Goal: Task Accomplishment & Management: Use online tool/utility

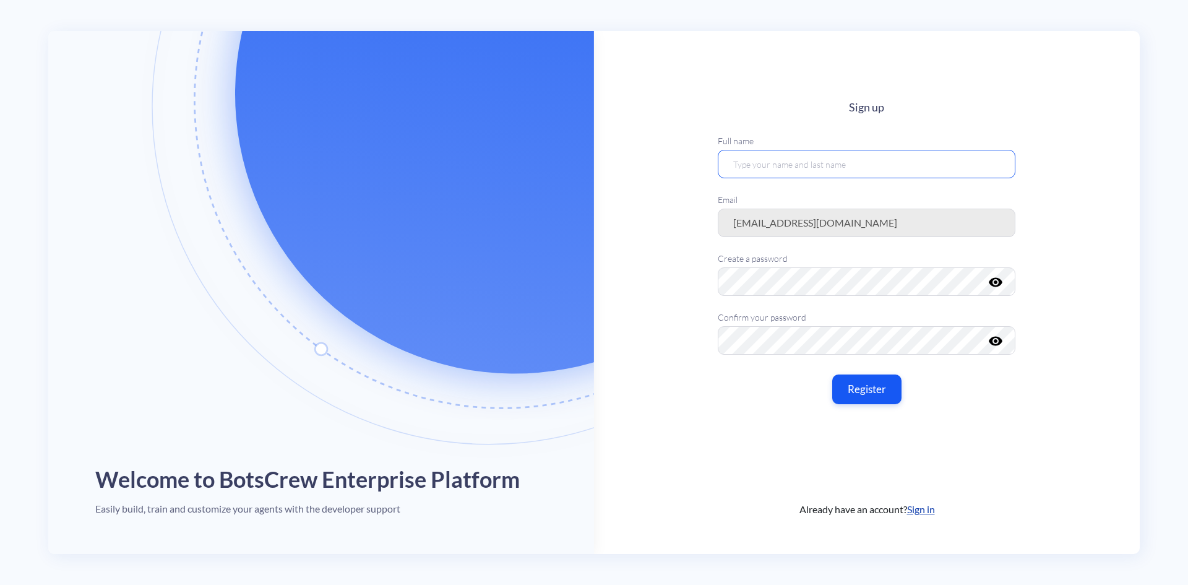
click at [788, 170] on input "text" at bounding box center [867, 164] width 298 height 28
type input "[PERSON_NAME]"
click at [859, 381] on button "Register" at bounding box center [866, 389] width 73 height 31
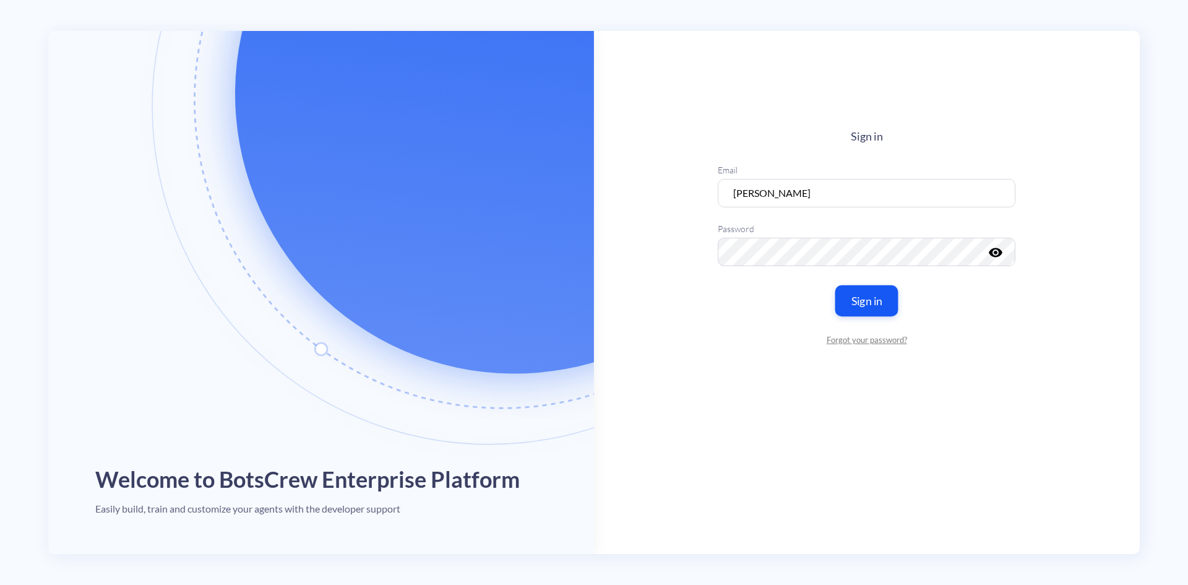
click at [851, 296] on button "Sign in" at bounding box center [866, 300] width 63 height 31
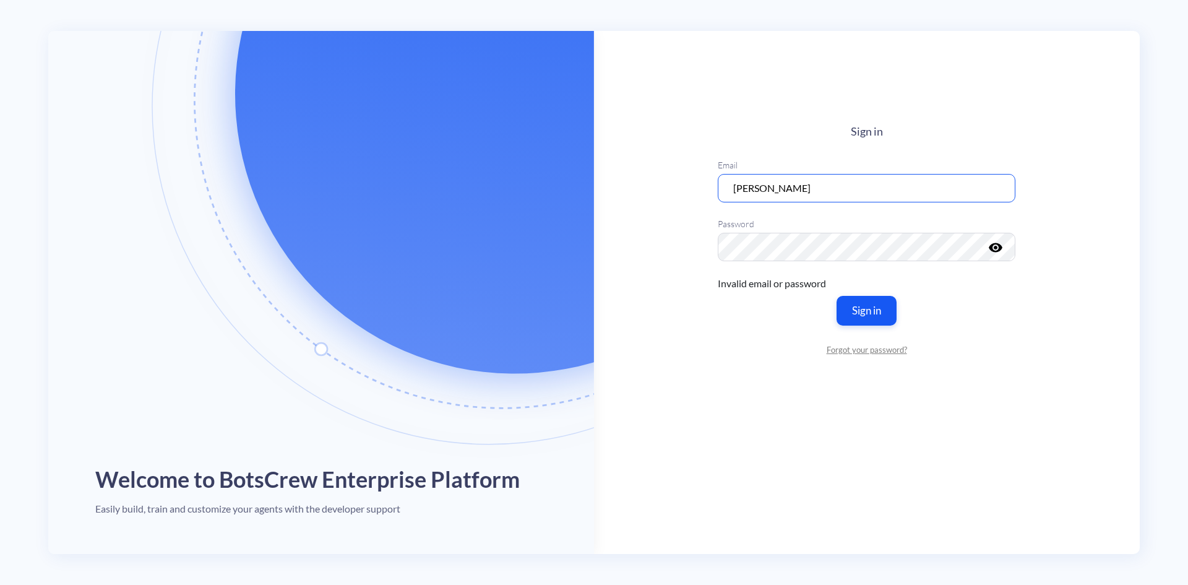
drag, startPoint x: 827, startPoint y: 186, endPoint x: 647, endPoint y: 177, distance: 179.7
click at [647, 177] on main "Sign in Email Darya Kiktenko Password visibility Invalid email or password Sign…" at bounding box center [867, 292] width 546 height 523
click at [796, 187] on input "darya.kik" at bounding box center [867, 188] width 298 height 28
type input "[EMAIL_ADDRESS][DOMAIN_NAME]"
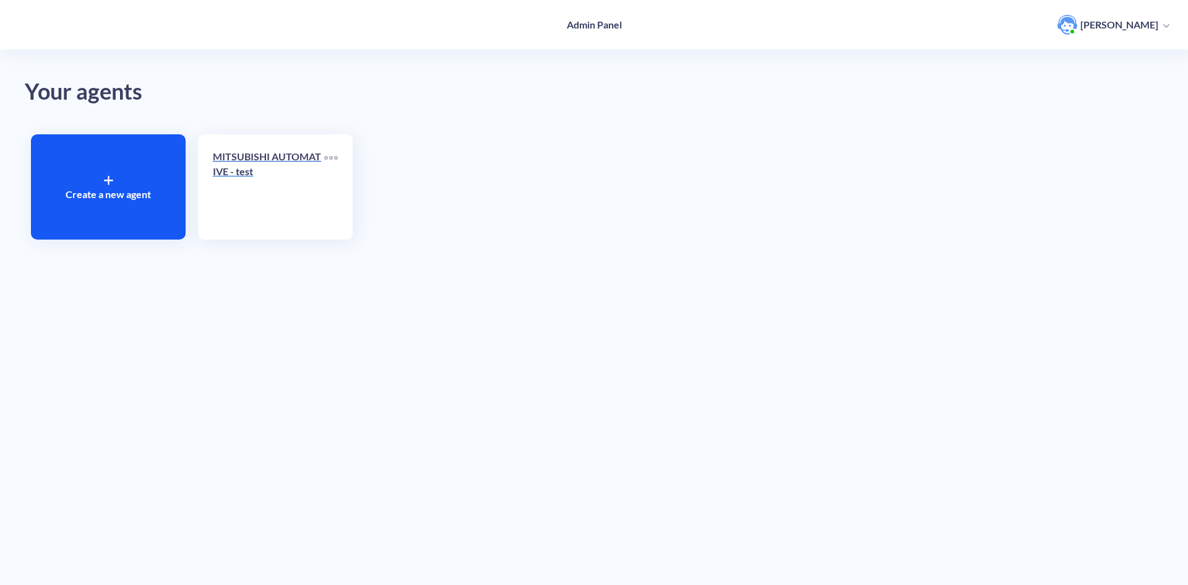
click at [284, 191] on link "MITSUBISHI AUTOMATIVE - test" at bounding box center [268, 186] width 111 height 75
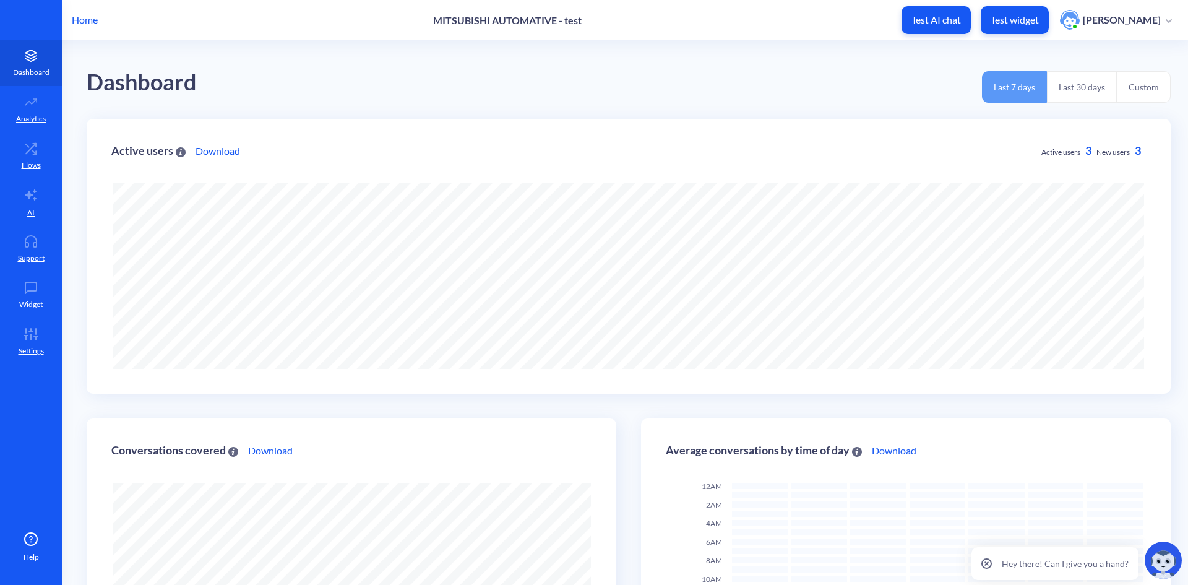
click at [463, 20] on p "MITSUBISHI AUTOMATIVE - test" at bounding box center [507, 20] width 148 height 12
click at [786, 58] on div "Dashboard Last 7 days Last 30 days Custom" at bounding box center [629, 79] width 1084 height 79
